Goal: Obtain resource: Download file/media

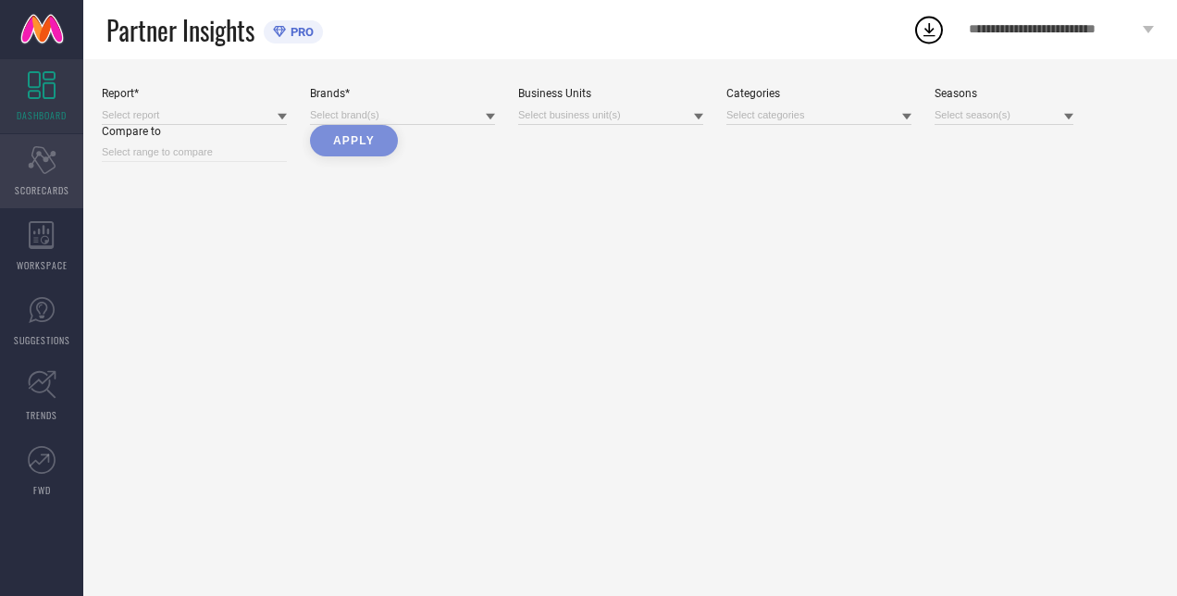
click at [46, 174] on div "Scorecard SCORECARDS" at bounding box center [41, 171] width 83 height 74
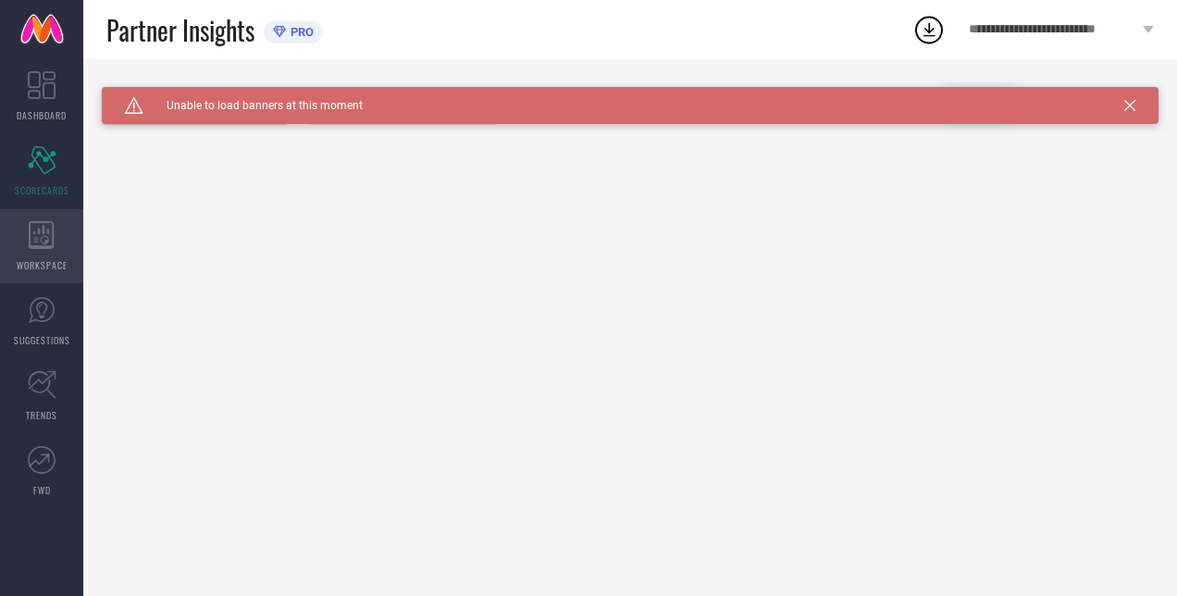
type input "All"
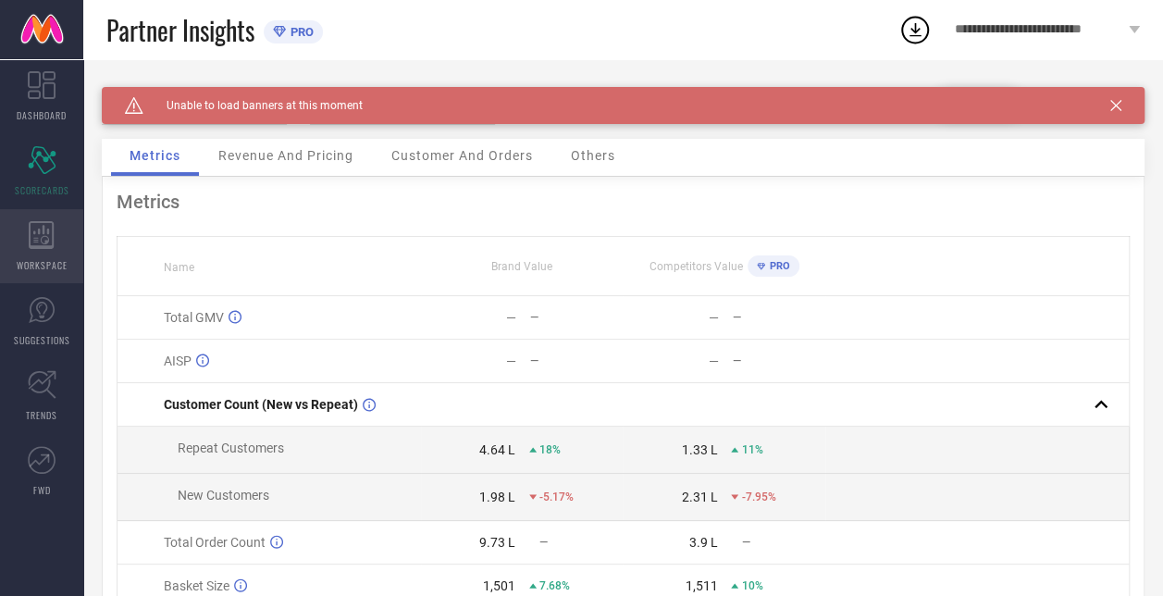
click at [46, 242] on icon at bounding box center [41, 235] width 25 height 28
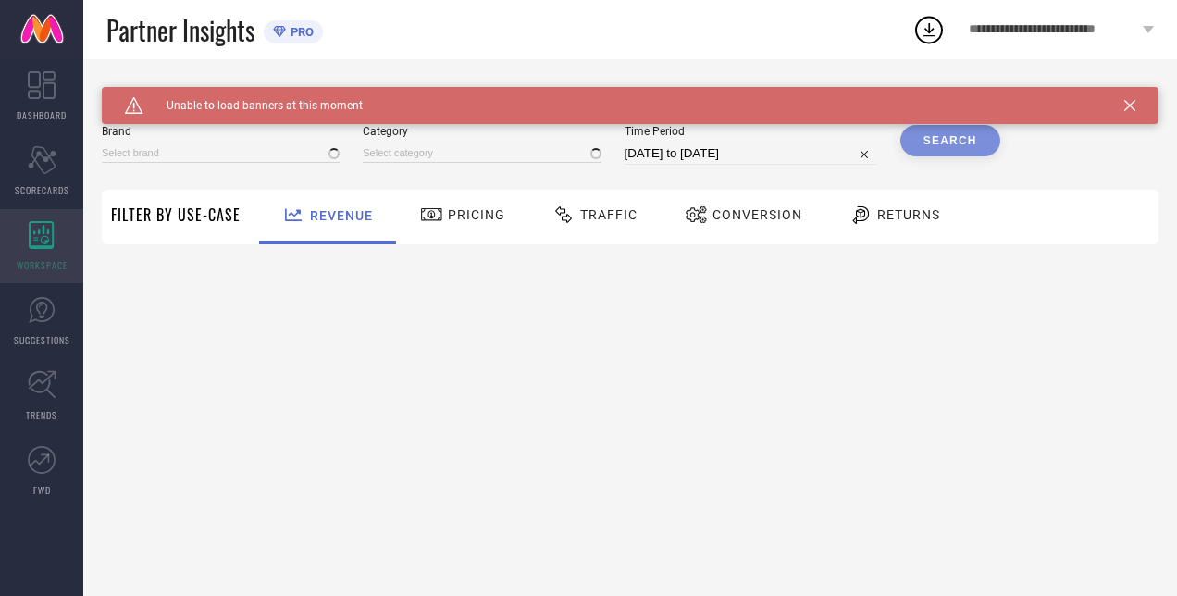
type input "H&M"
type input "All"
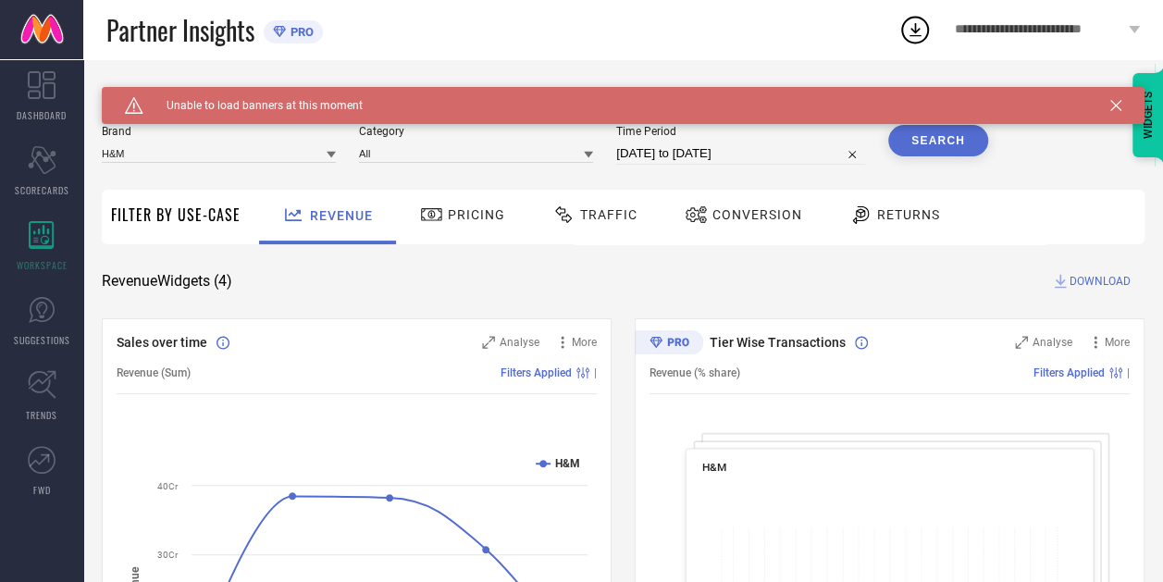
select select "8"
select select "2025"
select select "9"
select select "2025"
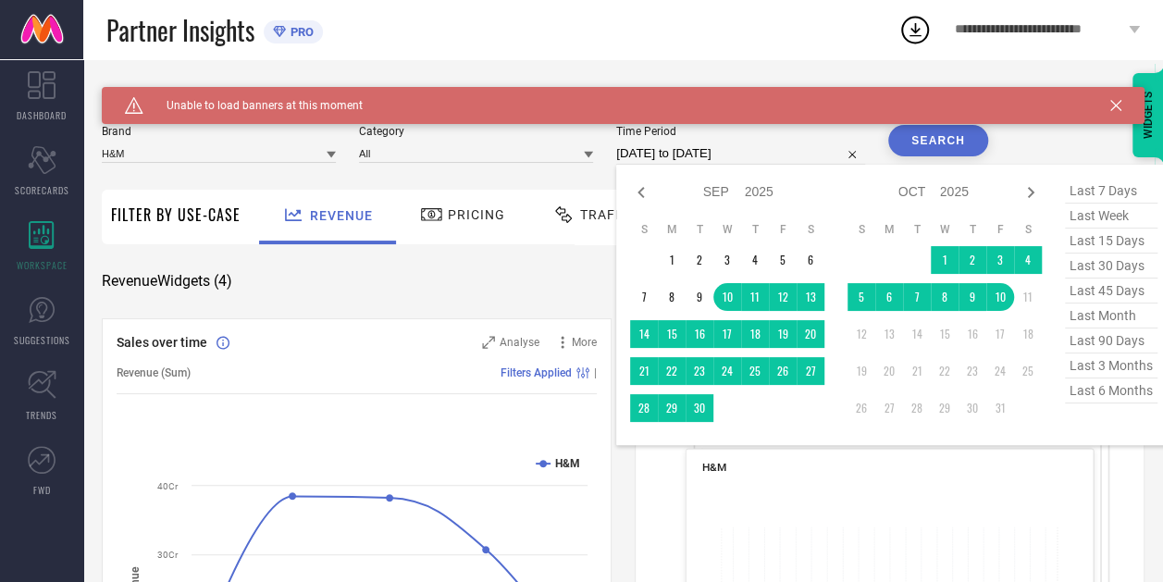
click at [723, 153] on input "[DATE] to [DATE]" at bounding box center [740, 153] width 249 height 22
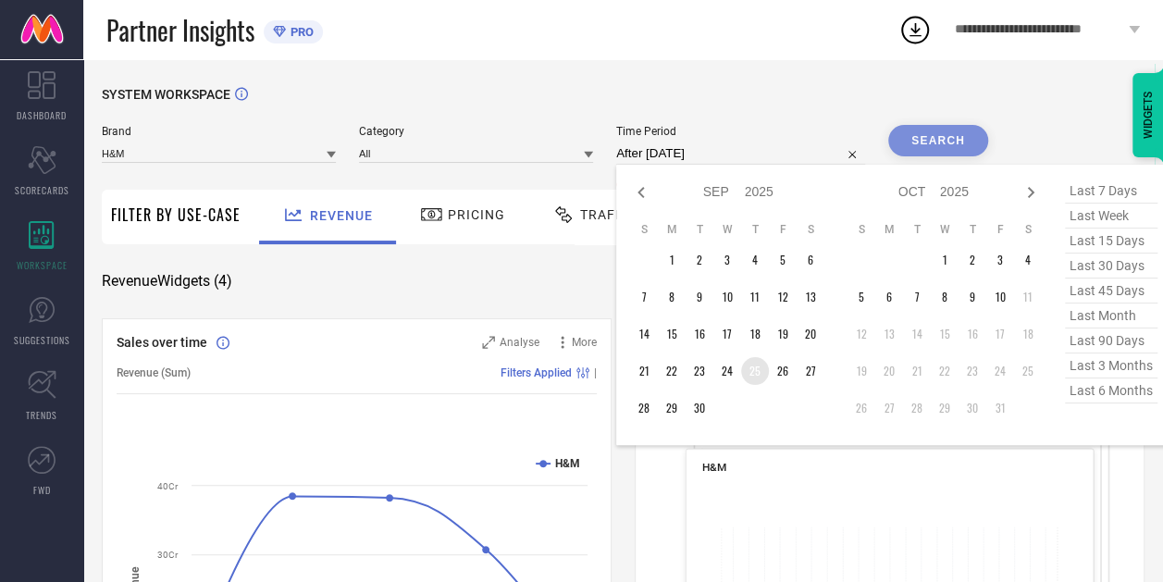
click at [753, 380] on td "25" at bounding box center [755, 371] width 28 height 28
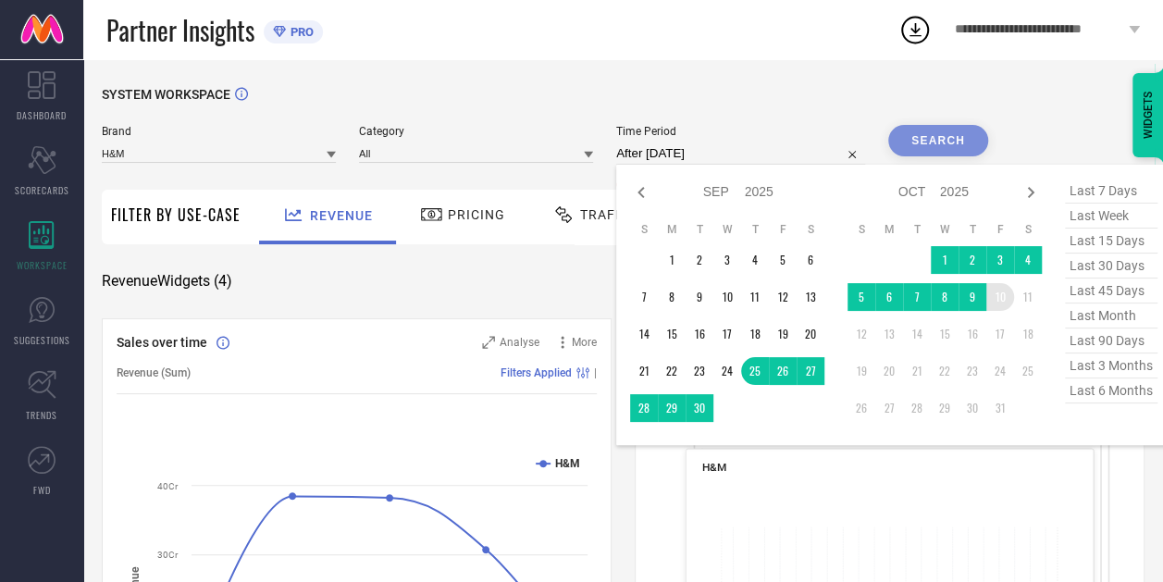
type input "[DATE] to [DATE]"
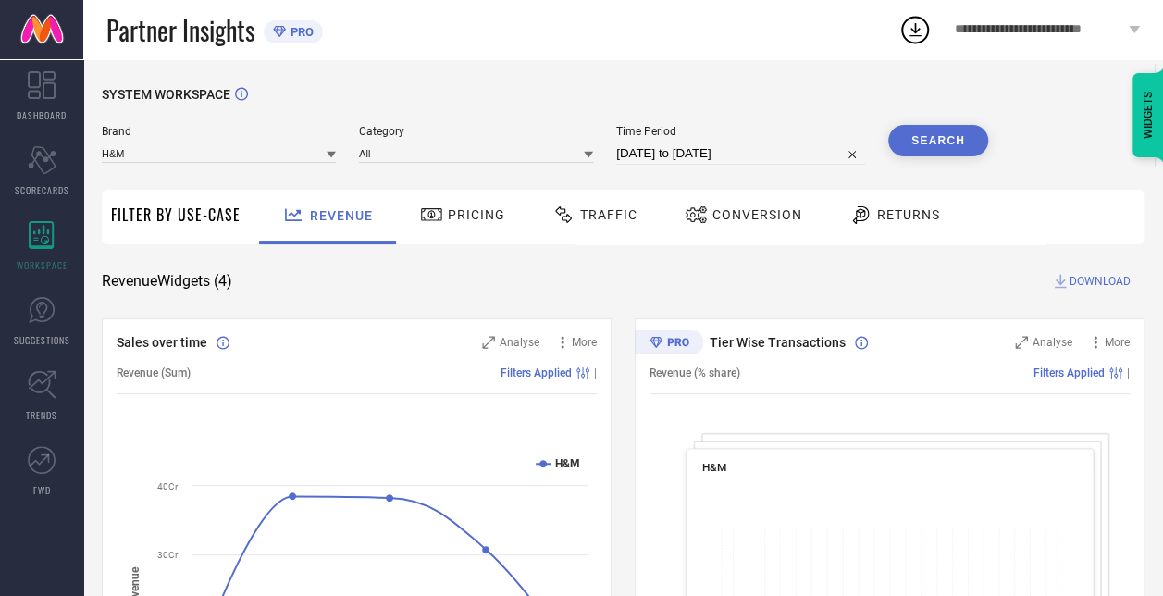
click at [971, 142] on button "Search" at bounding box center [938, 140] width 100 height 31
click at [1091, 279] on span "DOWNLOAD" at bounding box center [1099, 281] width 61 height 19
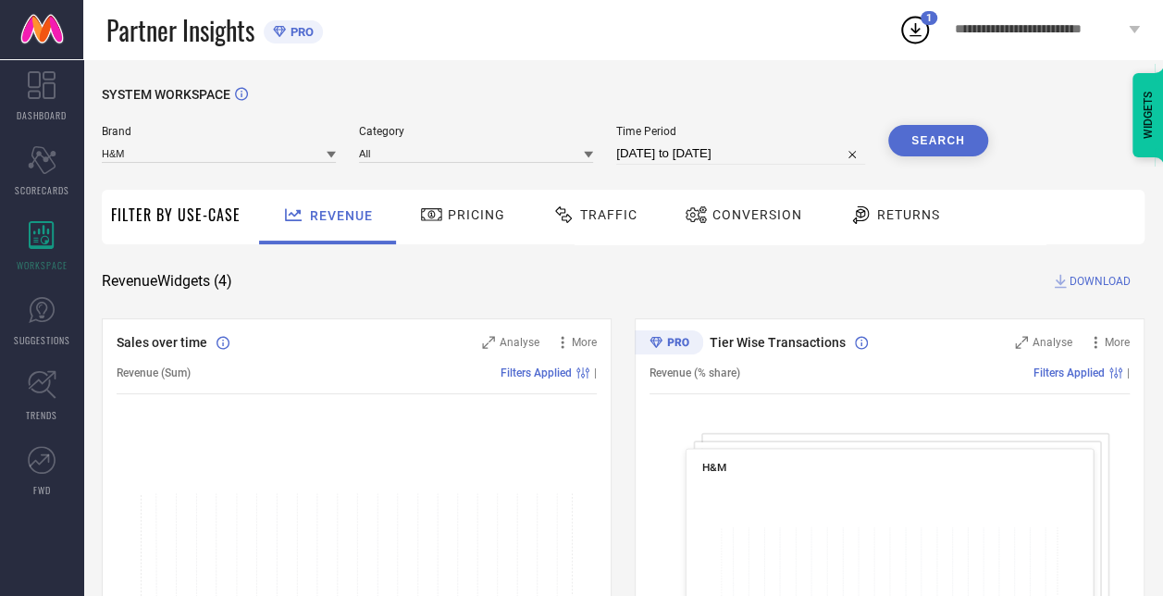
click at [920, 24] on icon at bounding box center [914, 29] width 33 height 33
click at [910, 26] on icon at bounding box center [914, 29] width 33 height 33
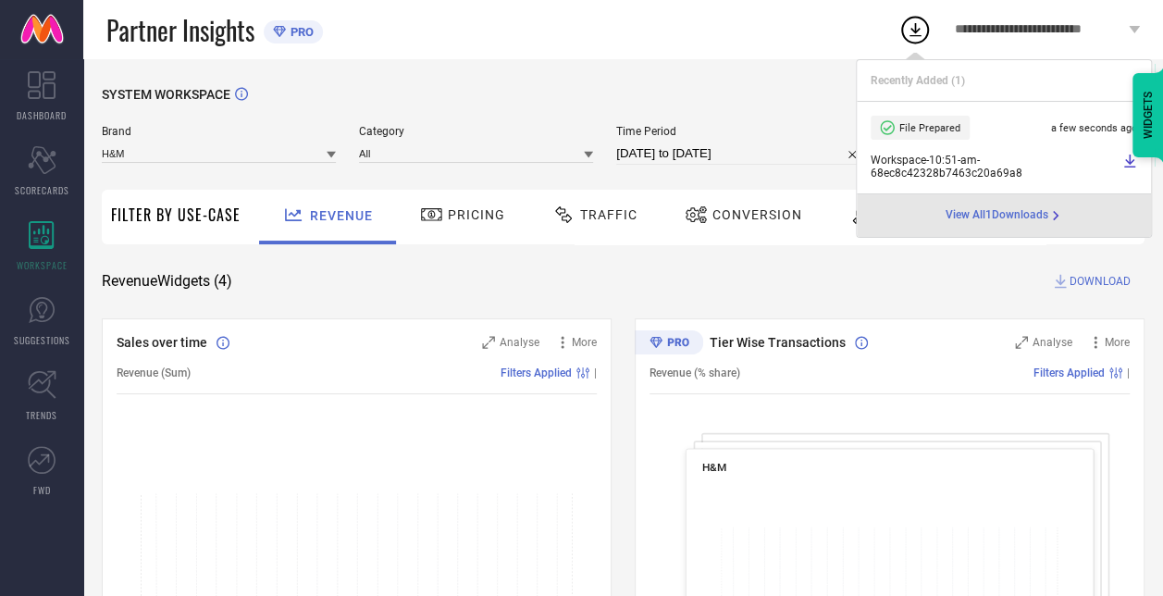
click at [958, 159] on span "Workspace - 10:51-am - 68ec8c42328b7463c20a69a8" at bounding box center [994, 167] width 247 height 26
click at [1128, 162] on icon at bounding box center [1129, 160] width 11 height 13
